Goal: Information Seeking & Learning: Learn about a topic

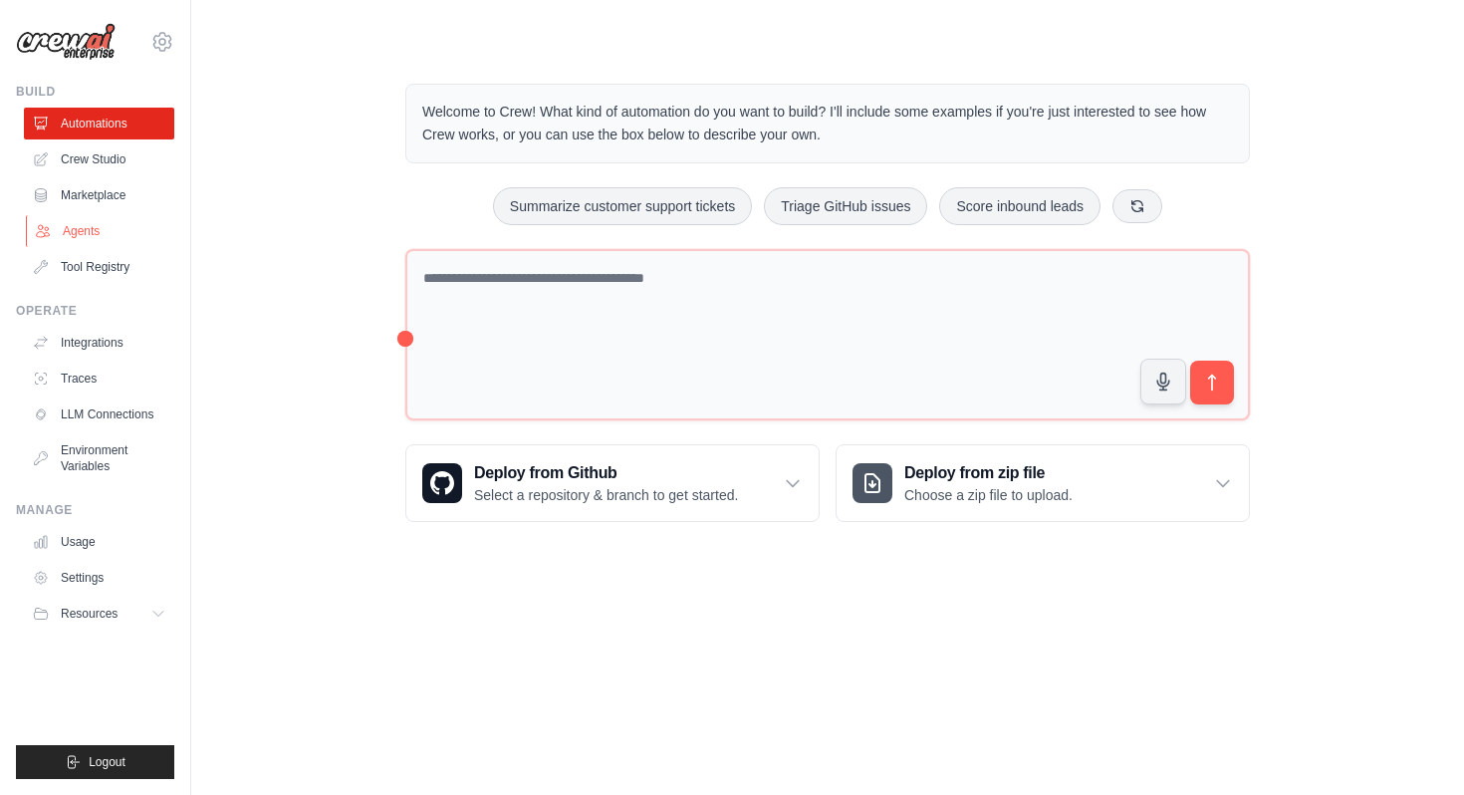
click at [94, 224] on link "Agents" at bounding box center [101, 231] width 150 height 32
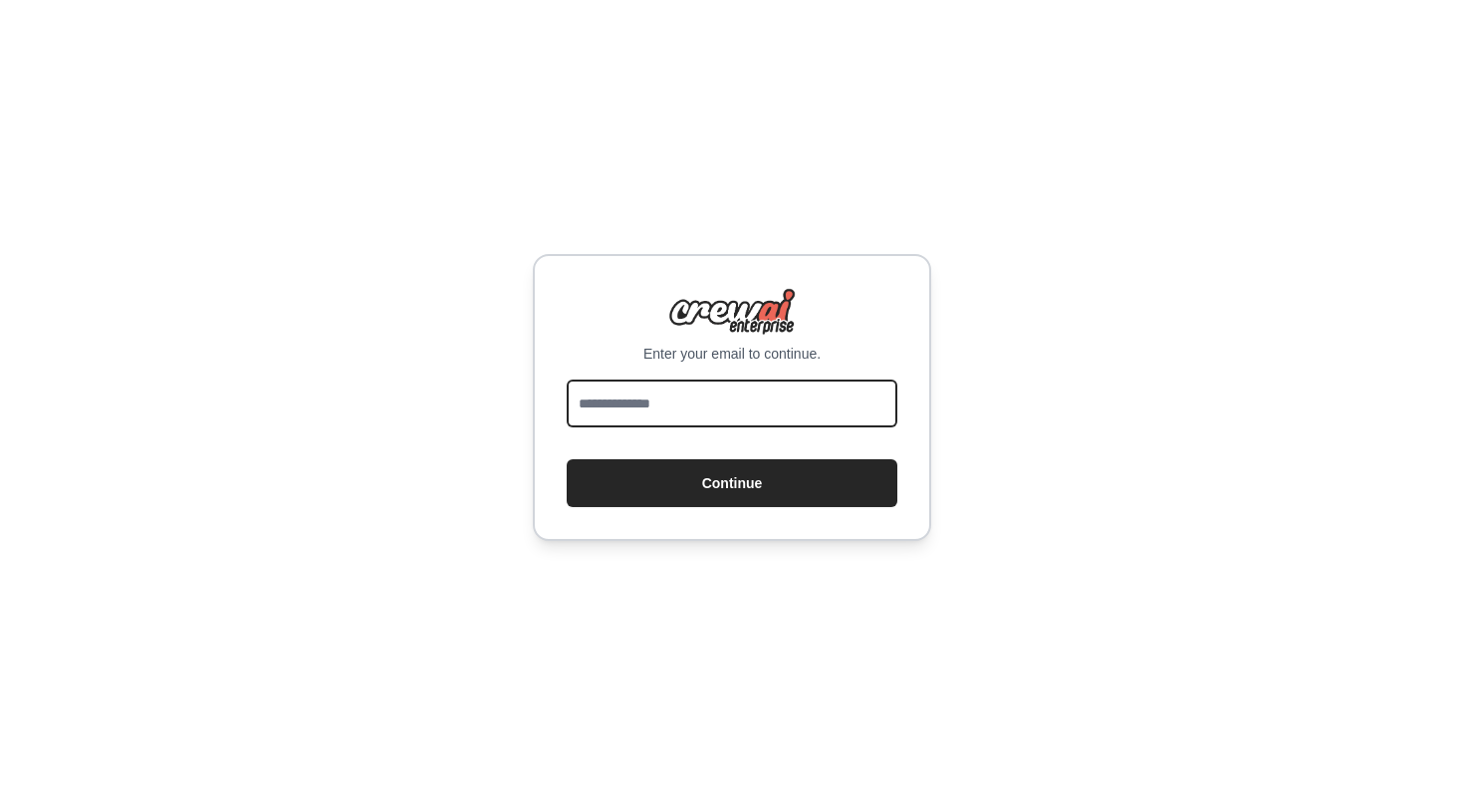
click at [624, 395] on input "email" at bounding box center [732, 404] width 331 height 48
type input "**********"
click at [567, 459] on button "Continue" at bounding box center [732, 483] width 331 height 48
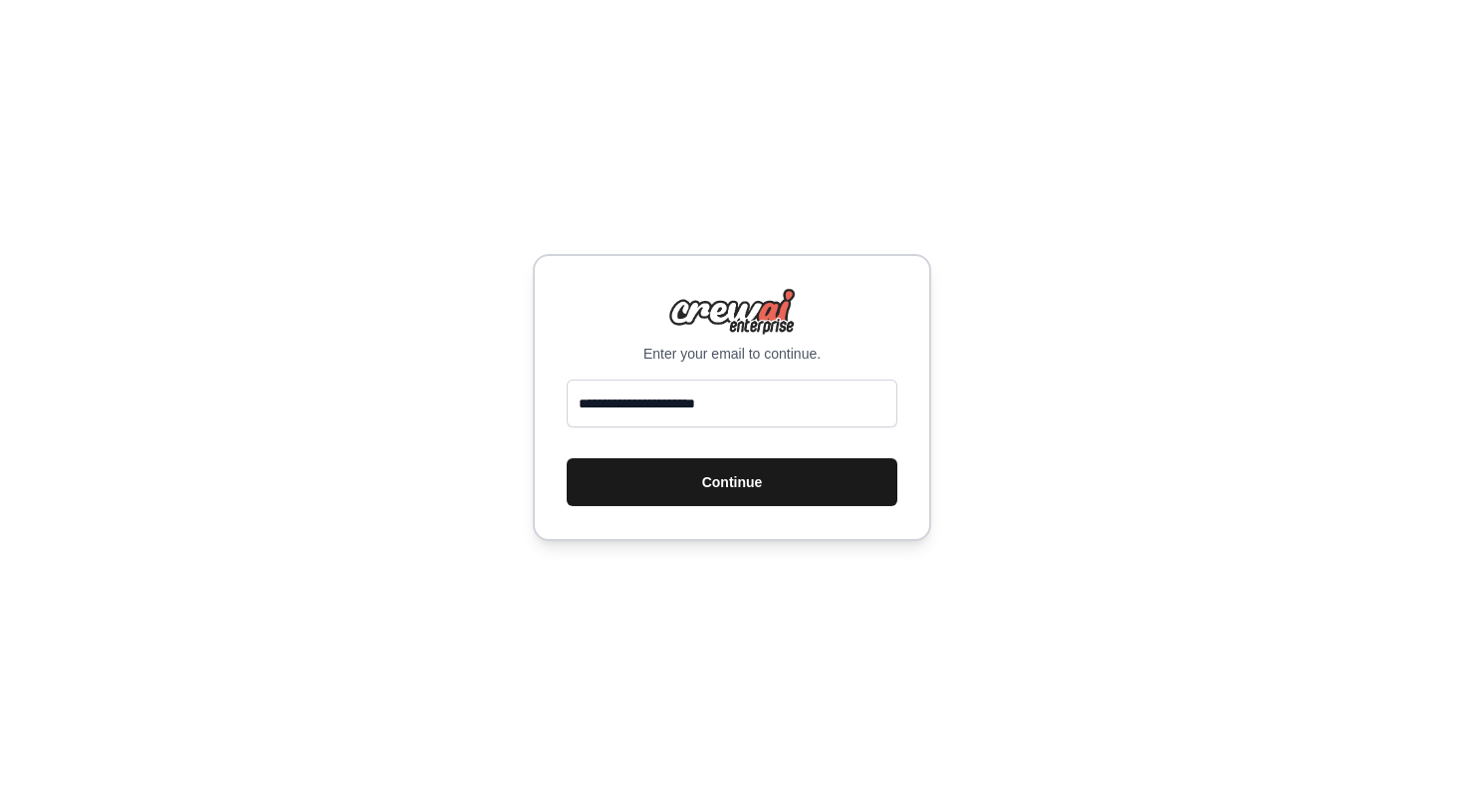
click at [701, 491] on button "Continue" at bounding box center [732, 482] width 331 height 48
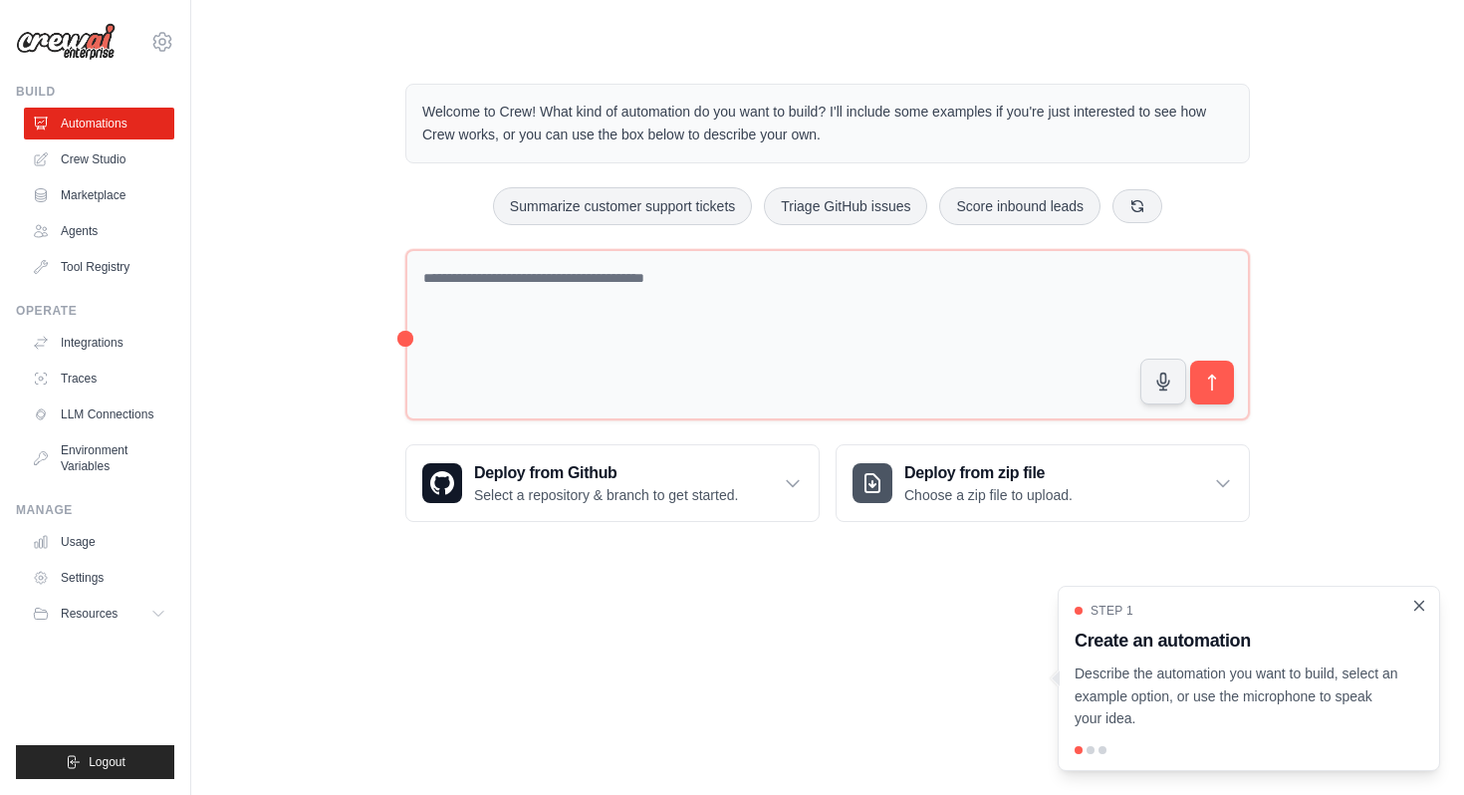
click at [1419, 609] on icon "Close walkthrough" at bounding box center [1419, 606] width 18 height 18
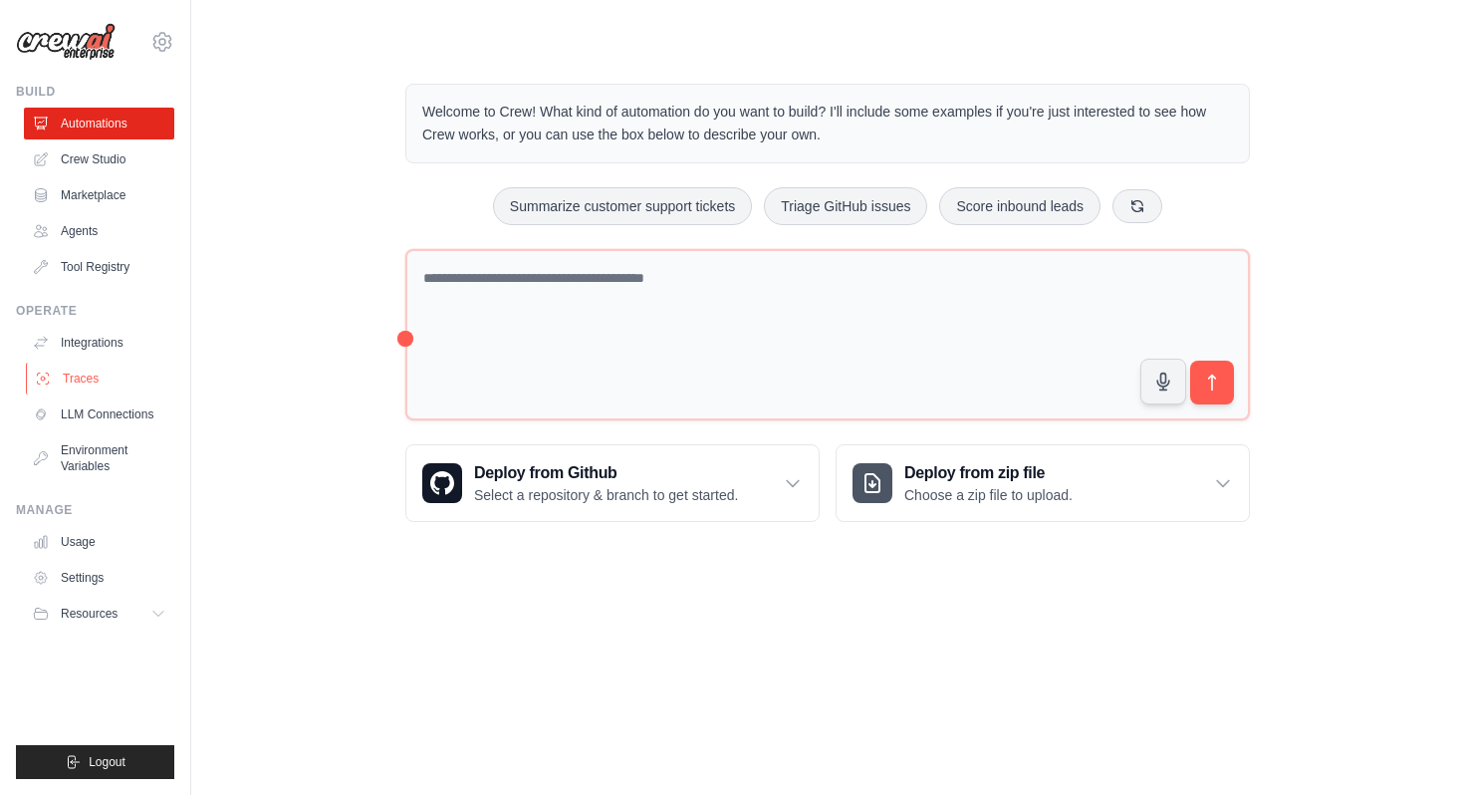
click at [46, 374] on icon at bounding box center [43, 379] width 16 height 16
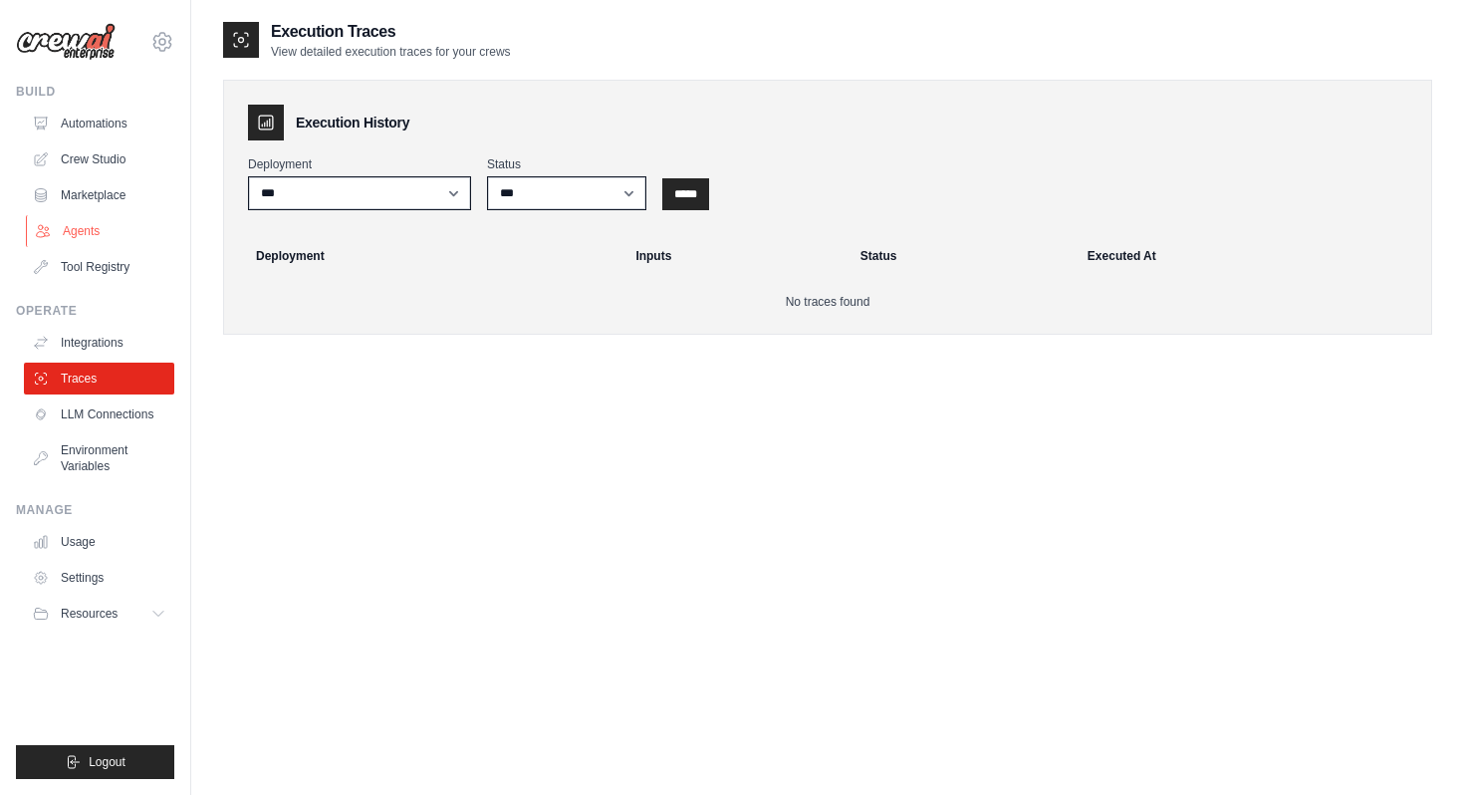
click at [79, 227] on link "Agents" at bounding box center [101, 231] width 150 height 32
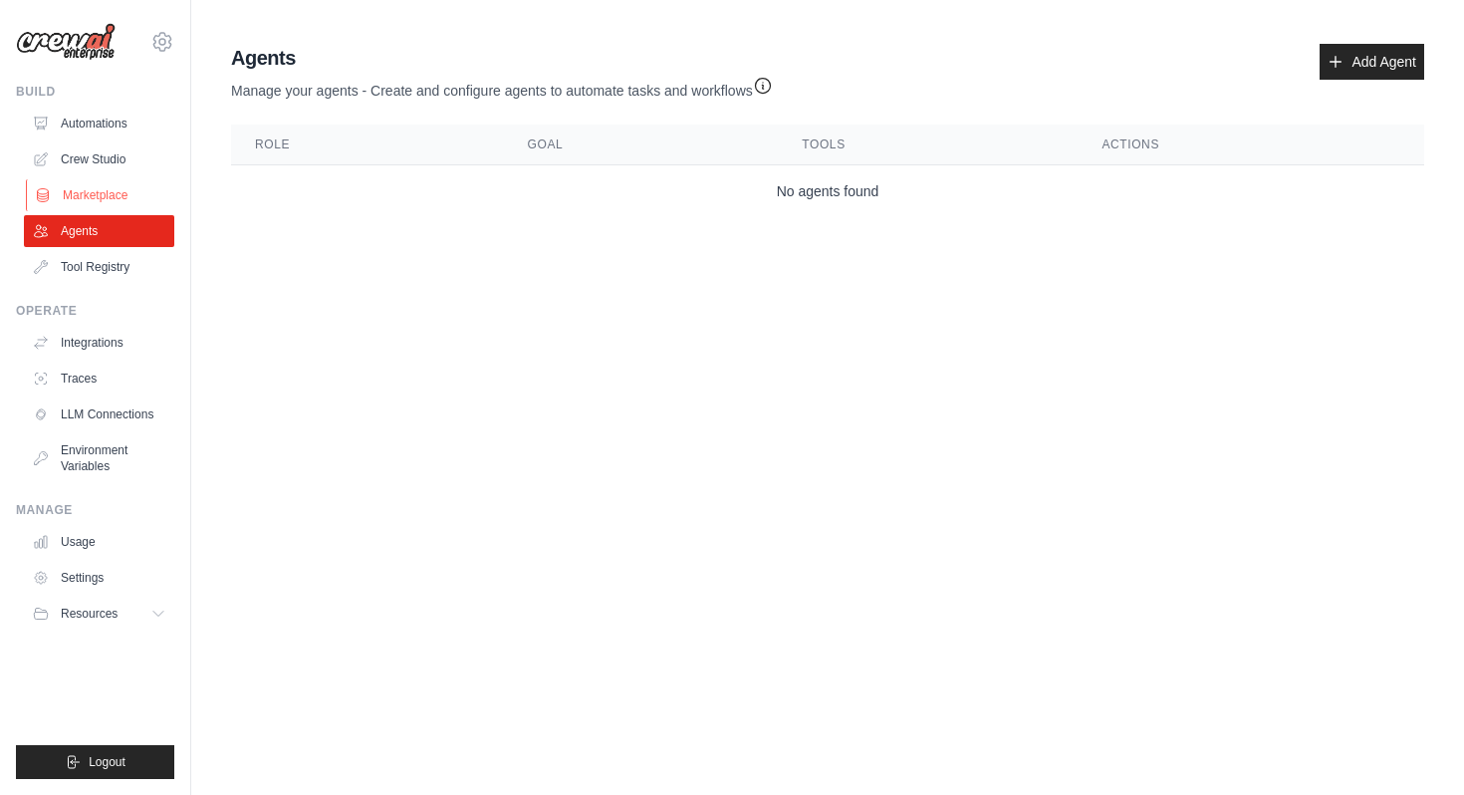
click at [100, 193] on link "Marketplace" at bounding box center [101, 195] width 150 height 32
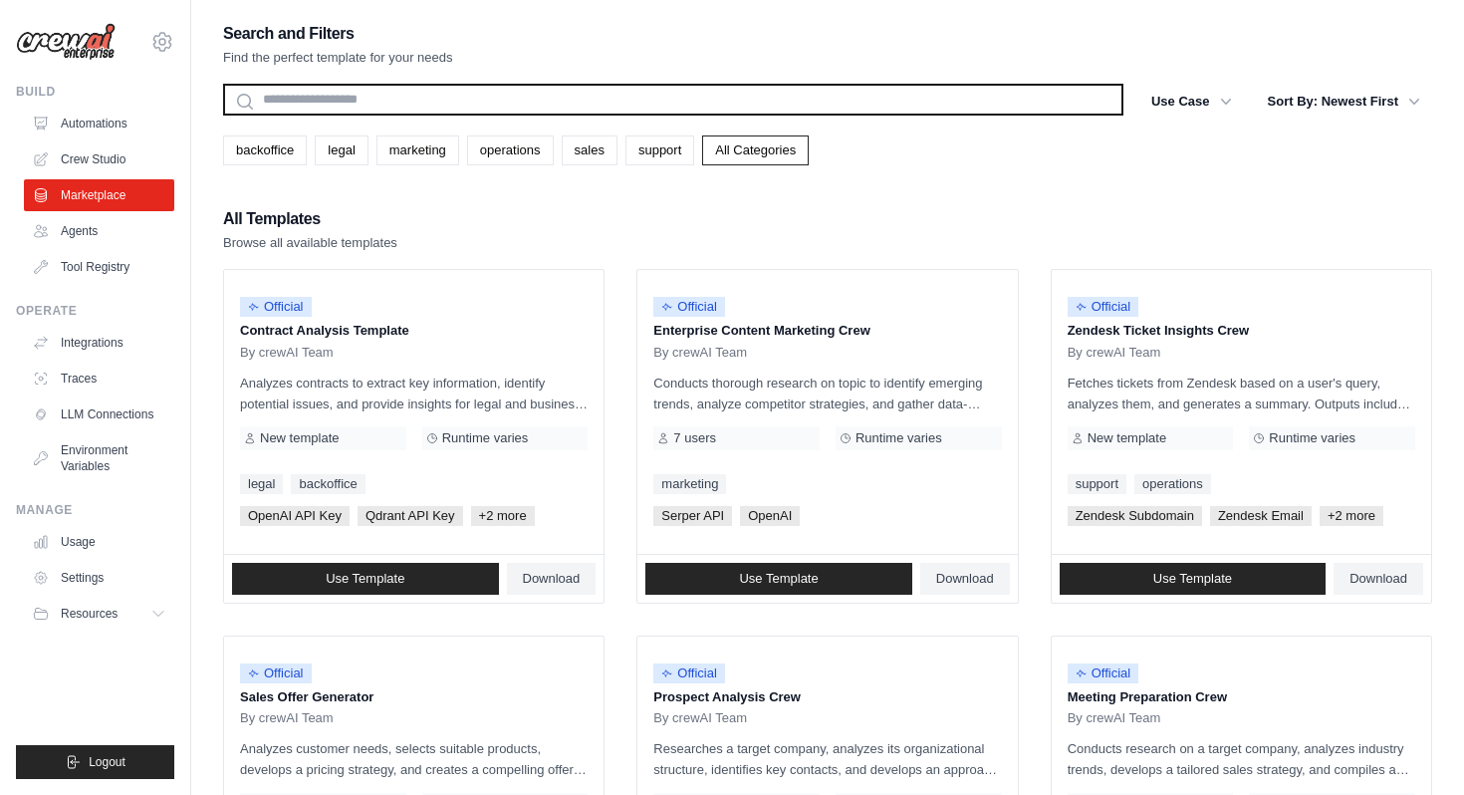
click at [409, 100] on input "text" at bounding box center [673, 100] width 900 height 32
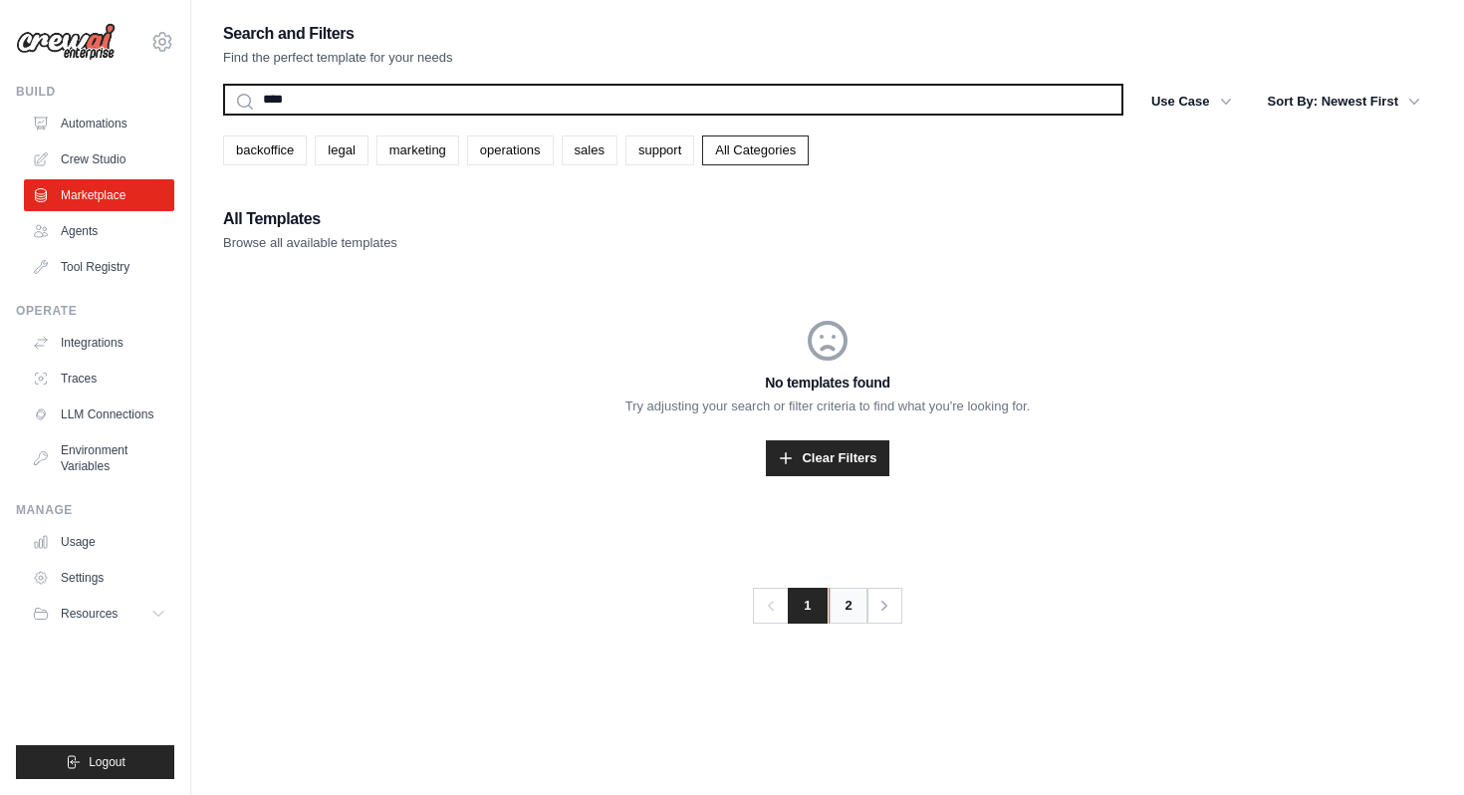
type input "****"
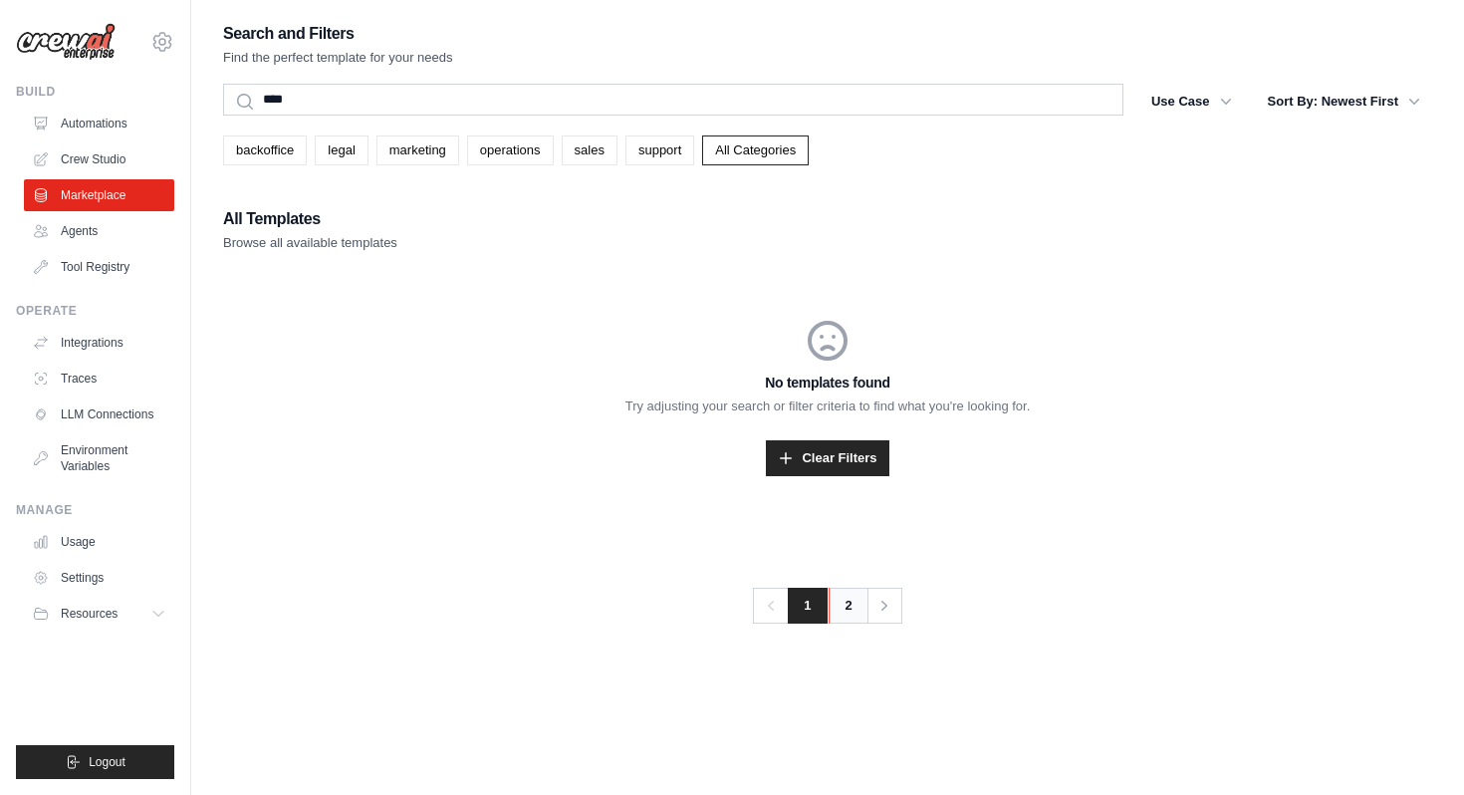
click at [834, 620] on link "2" at bounding box center [849, 606] width 40 height 36
click at [797, 599] on span "1" at bounding box center [807, 606] width 39 height 36
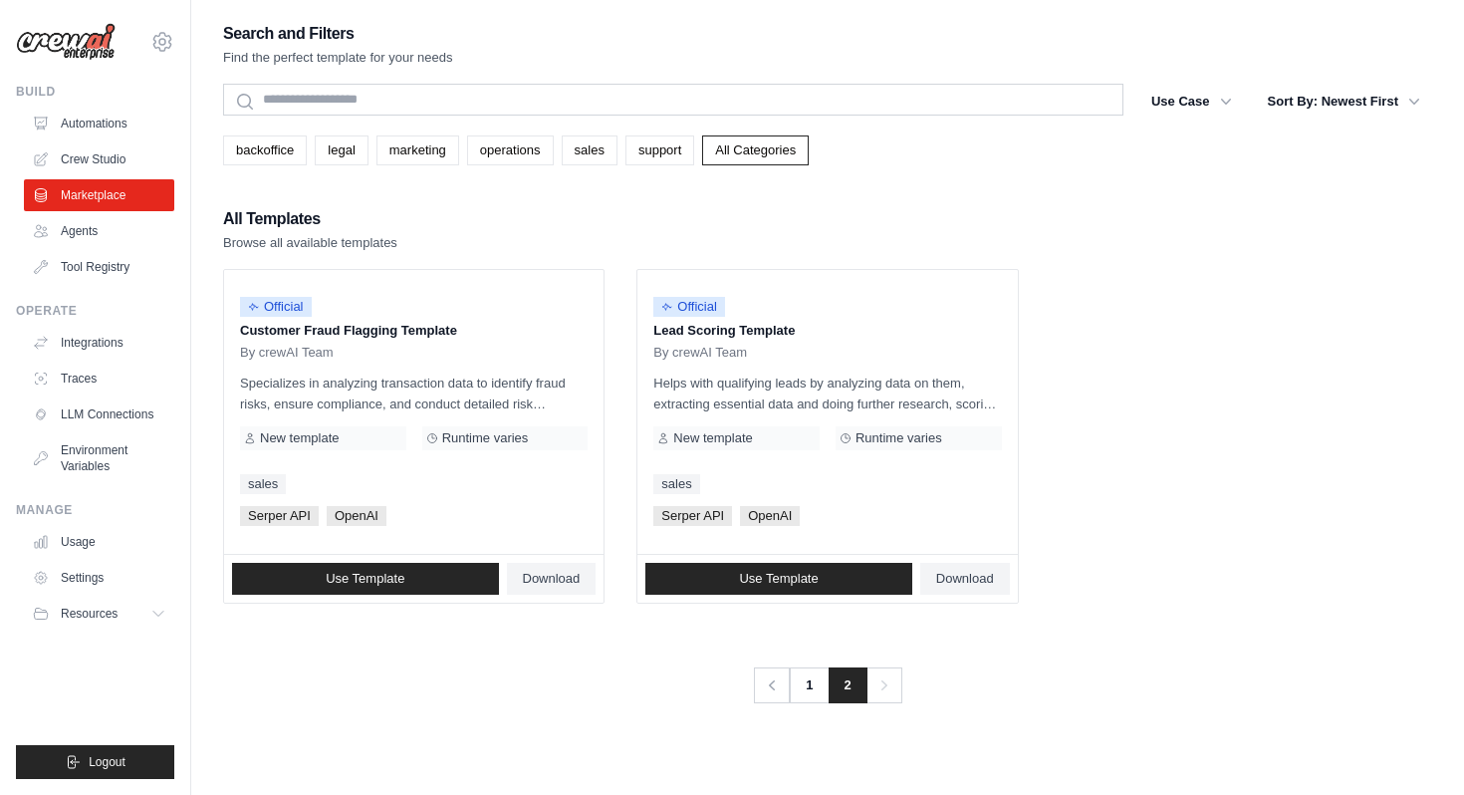
click at [833, 690] on span "2" at bounding box center [848, 685] width 39 height 36
click at [807, 680] on link "1" at bounding box center [811, 685] width 40 height 36
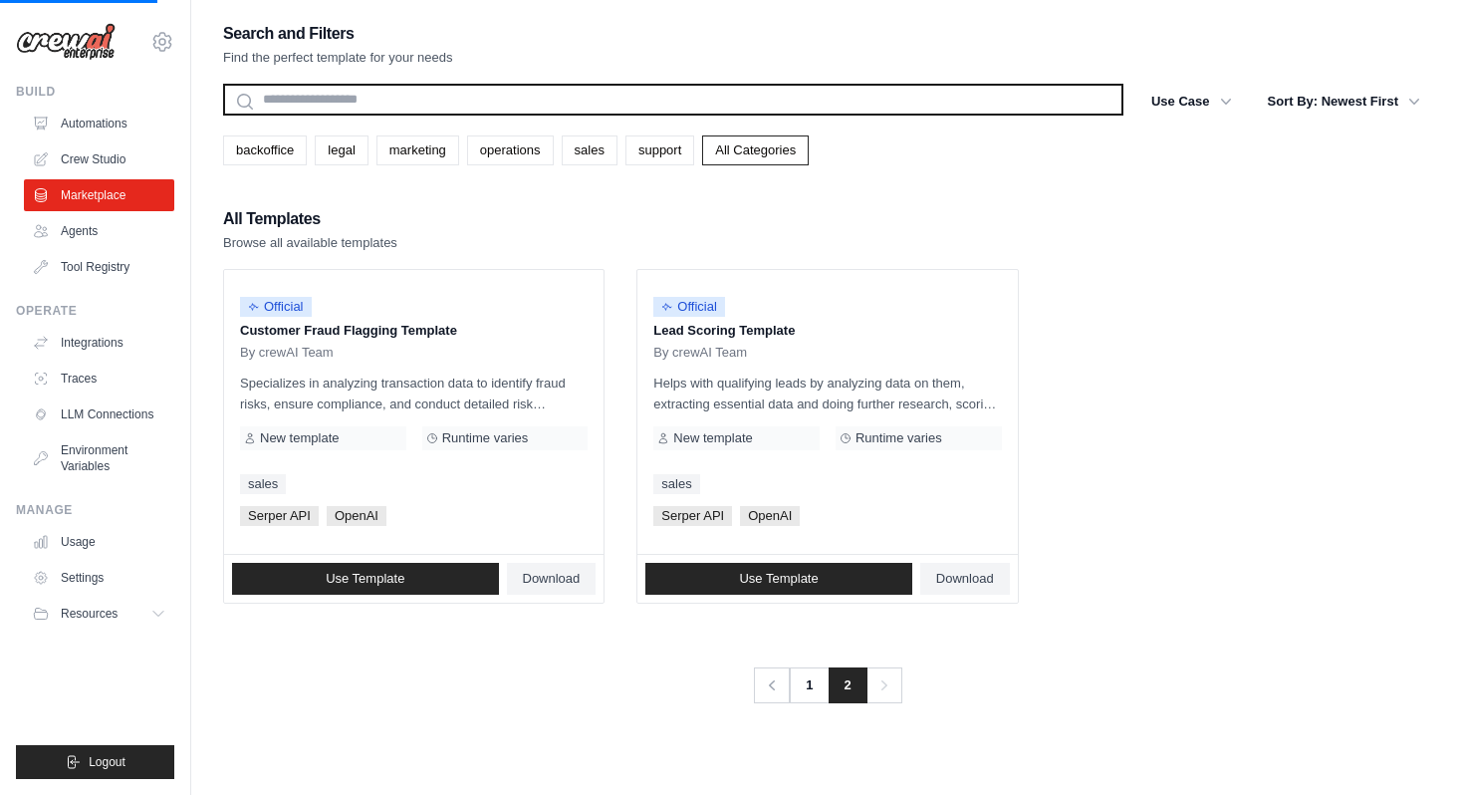
click at [680, 88] on input "text" at bounding box center [673, 100] width 900 height 32
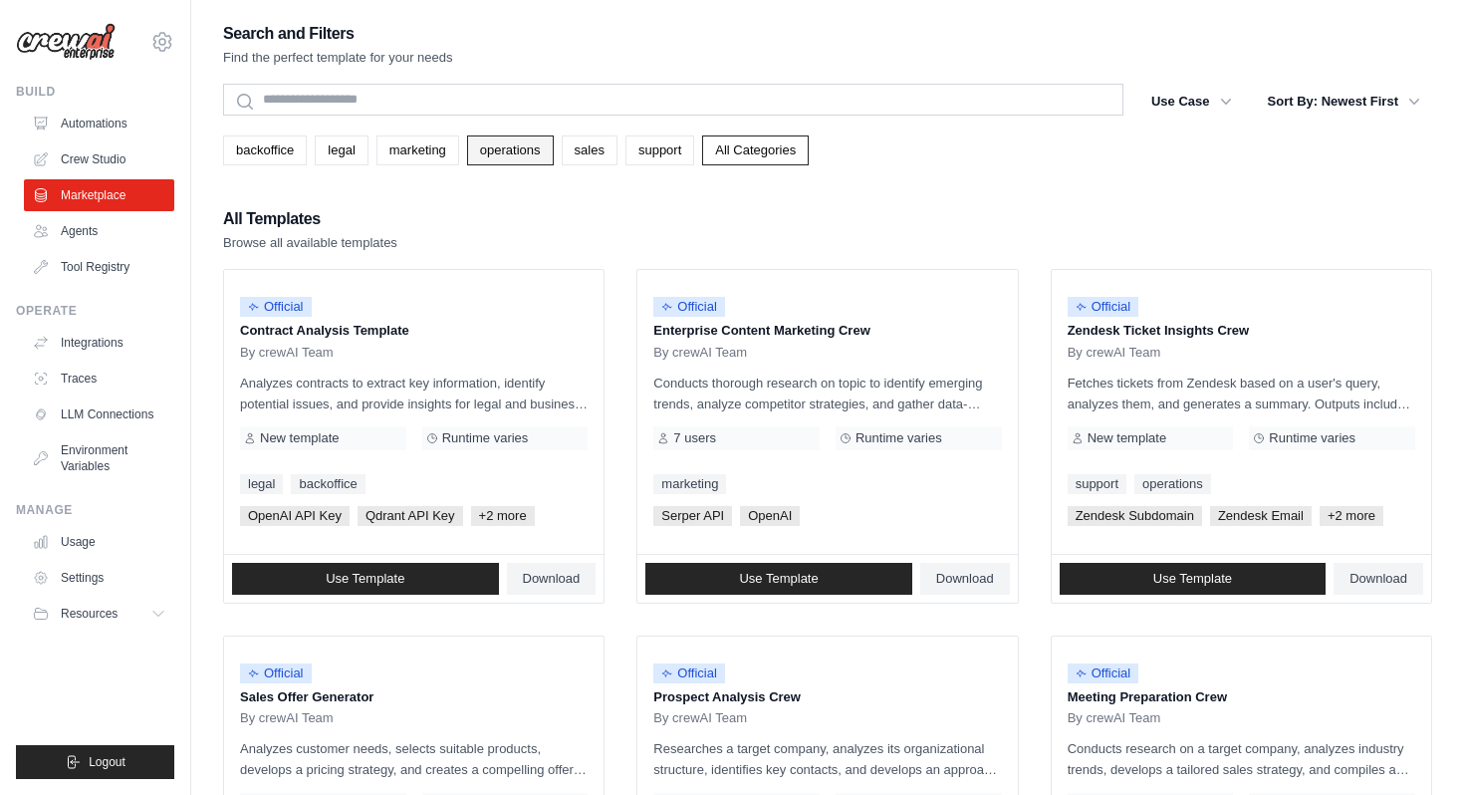
click at [514, 150] on link "operations" at bounding box center [510, 150] width 87 height 30
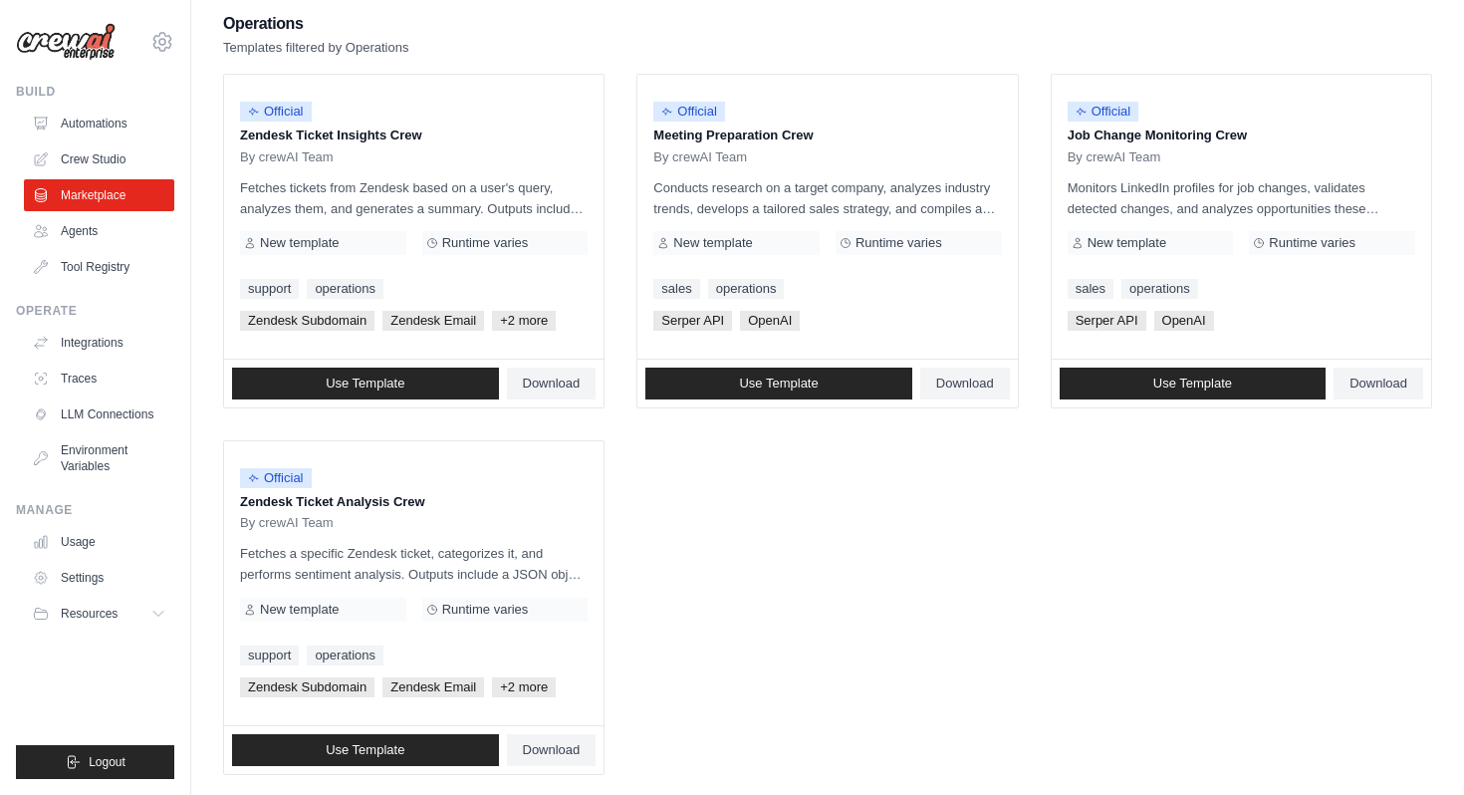
scroll to position [196, 0]
